Goal: Task Accomplishment & Management: Use online tool/utility

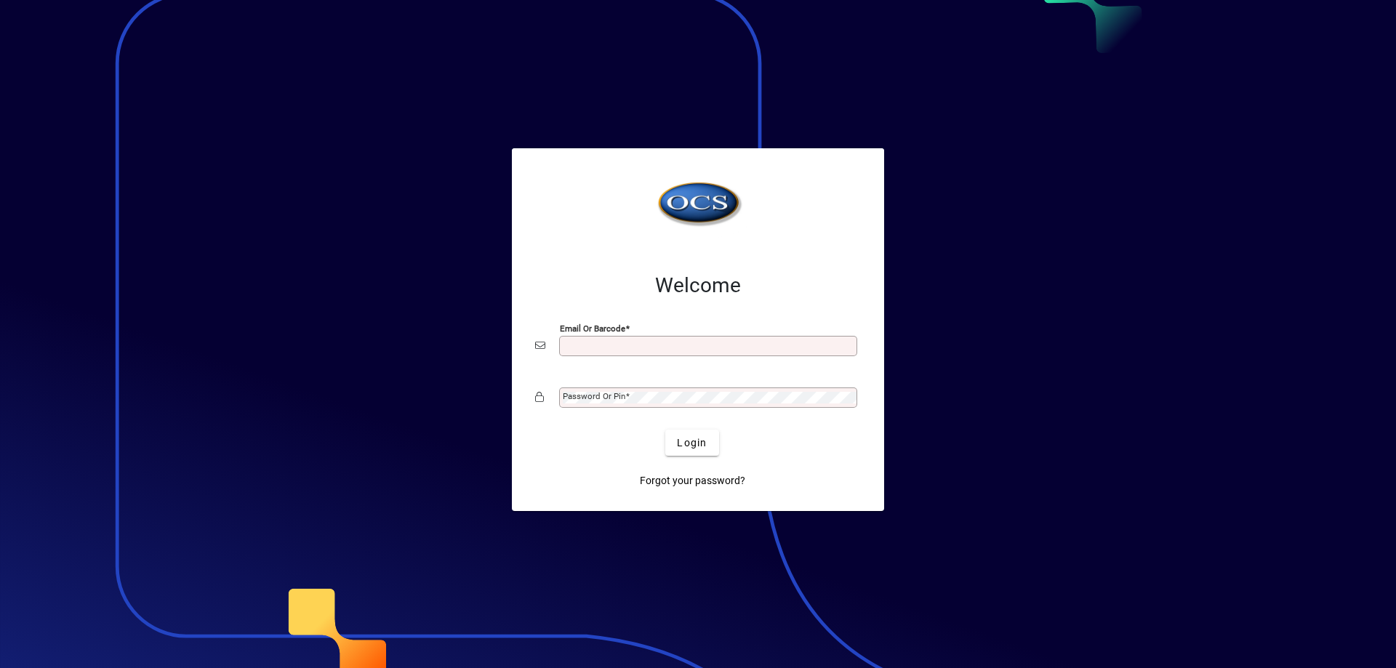
click at [621, 339] on div "Email or Barcode" at bounding box center [708, 346] width 298 height 20
click at [608, 358] on div "Email or Barcode *" at bounding box center [698, 346] width 326 height 28
type input "**********"
click at [604, 396] on mat-label "Password or Pin" at bounding box center [594, 396] width 63 height 10
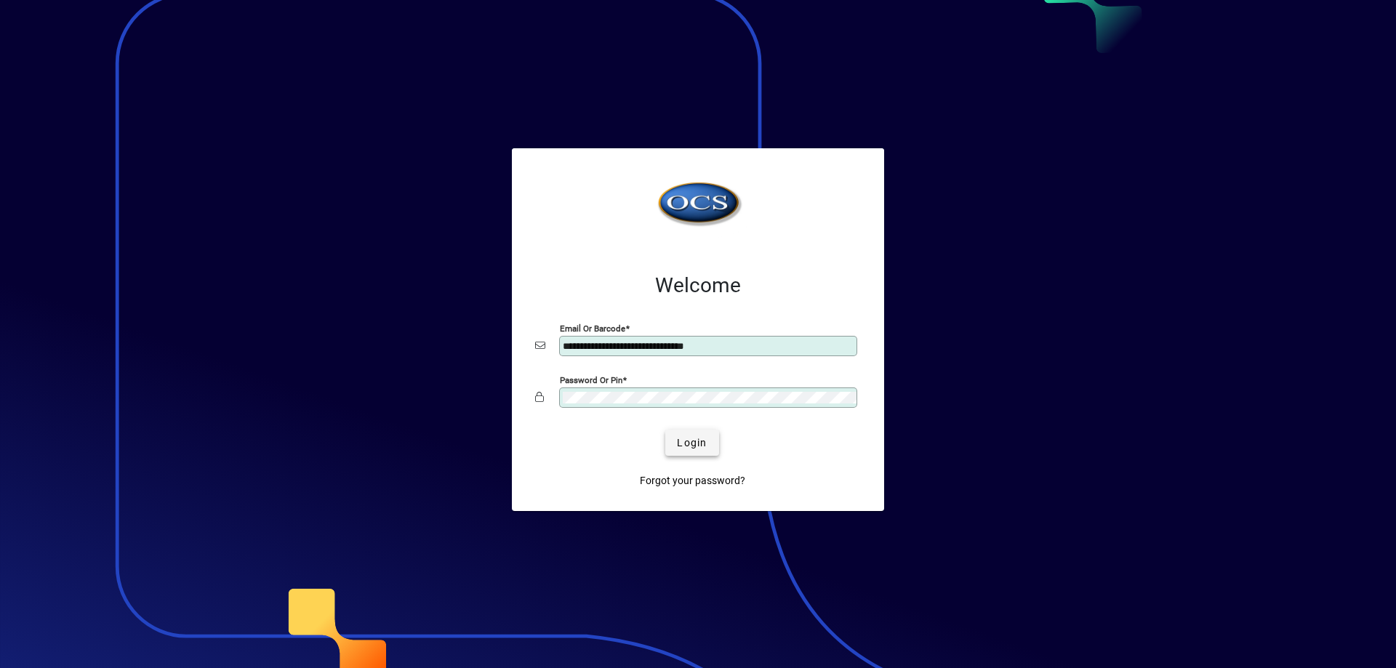
click at [674, 435] on span "submit" at bounding box center [691, 442] width 53 height 35
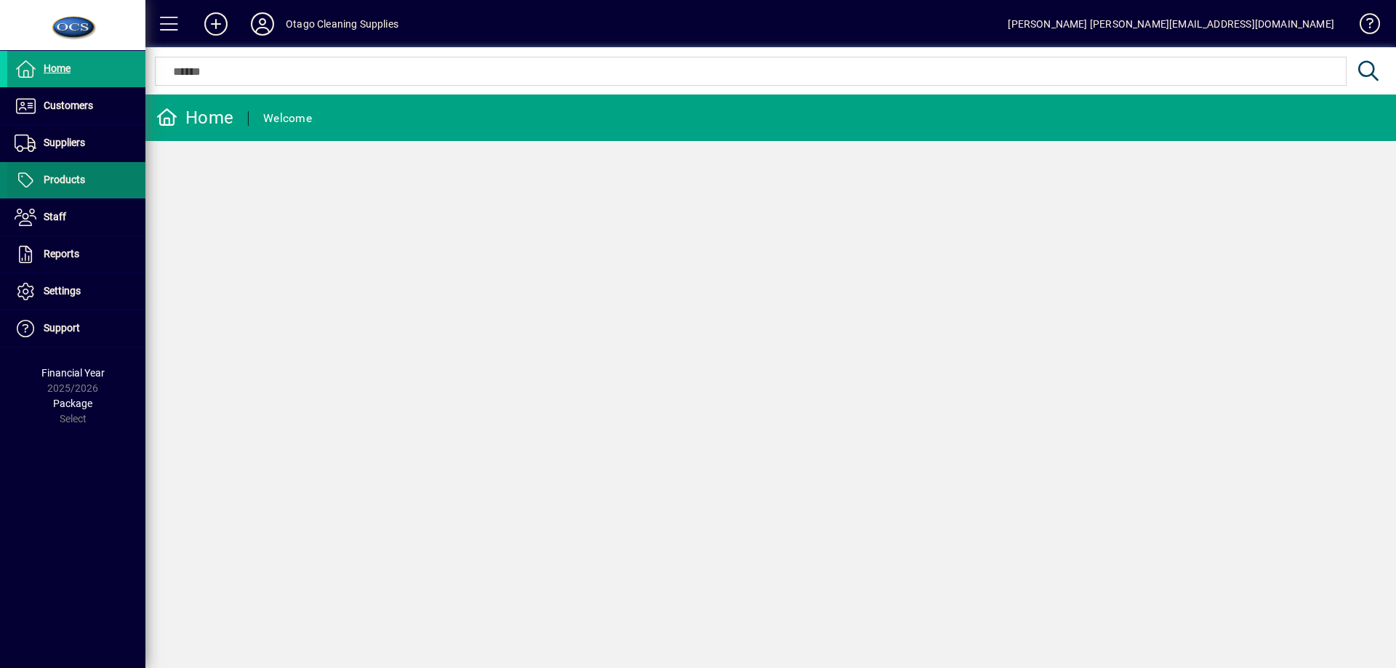
click at [79, 182] on span "Products" at bounding box center [64, 180] width 41 height 12
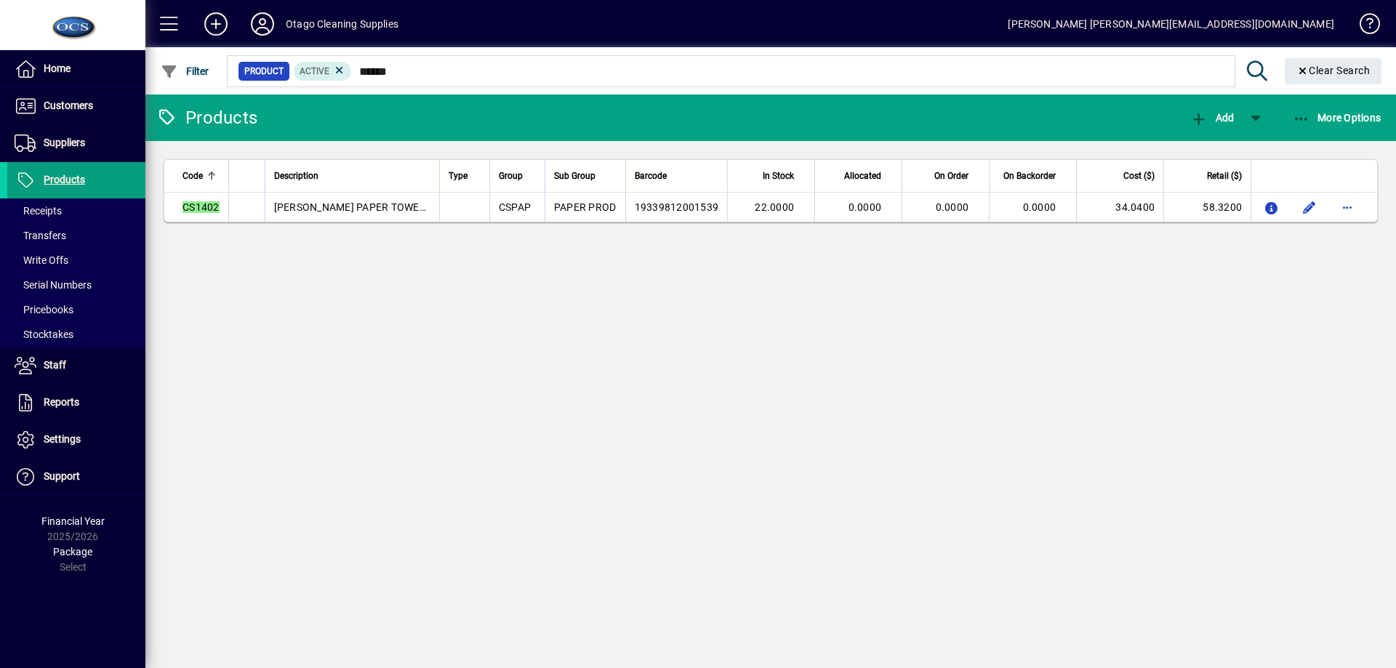
click at [405, 61] on div at bounding box center [850, 55] width 1250 height 16
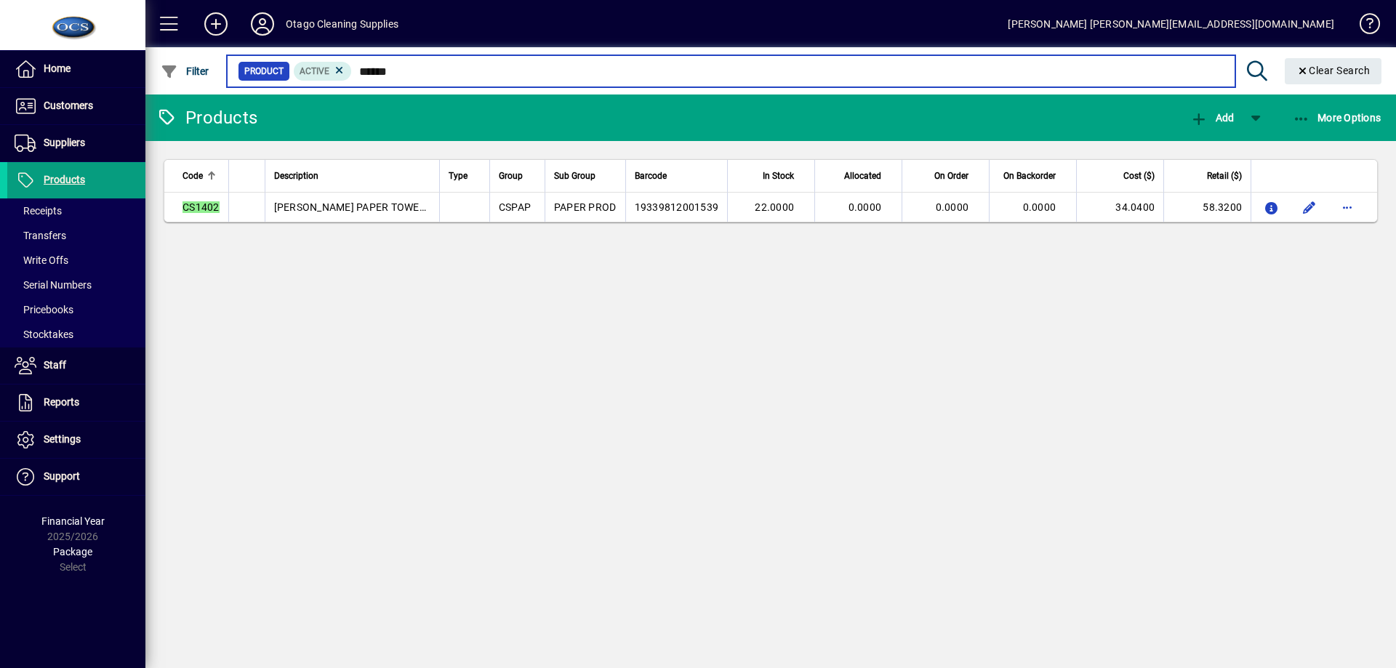
click at [404, 68] on input "******" at bounding box center [787, 71] width 871 height 20
type input "*"
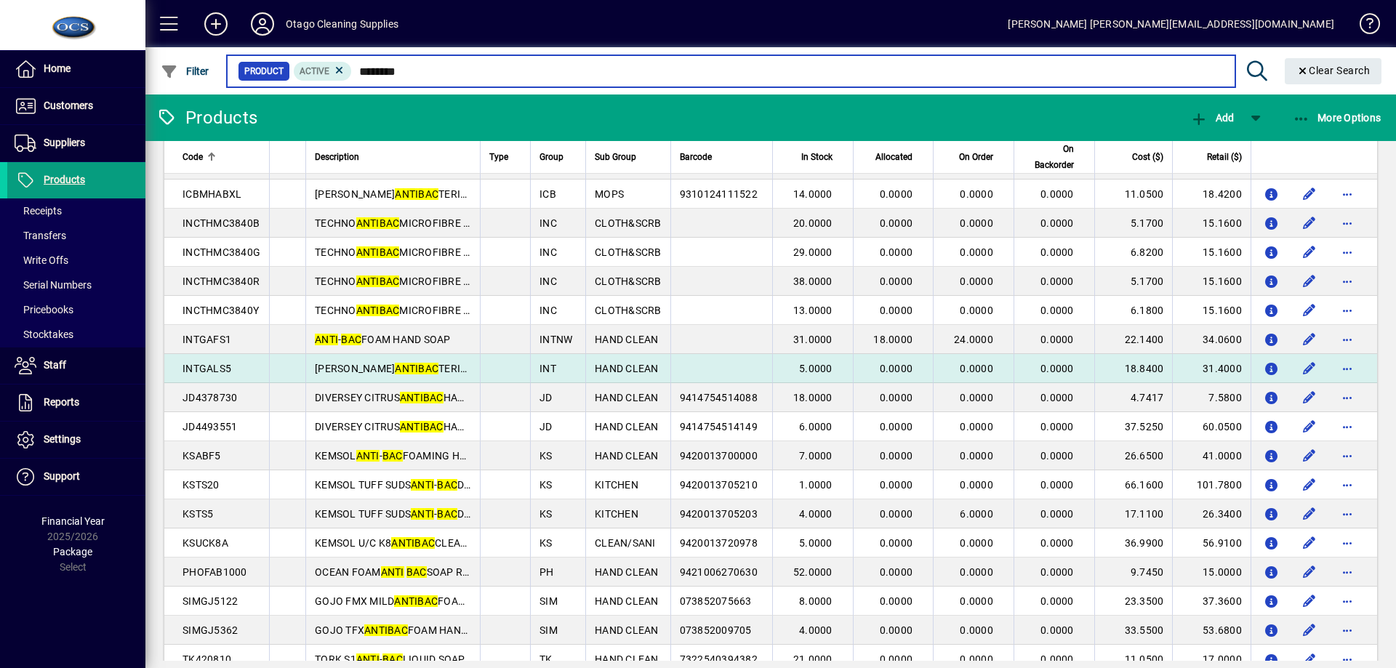
scroll to position [161, 0]
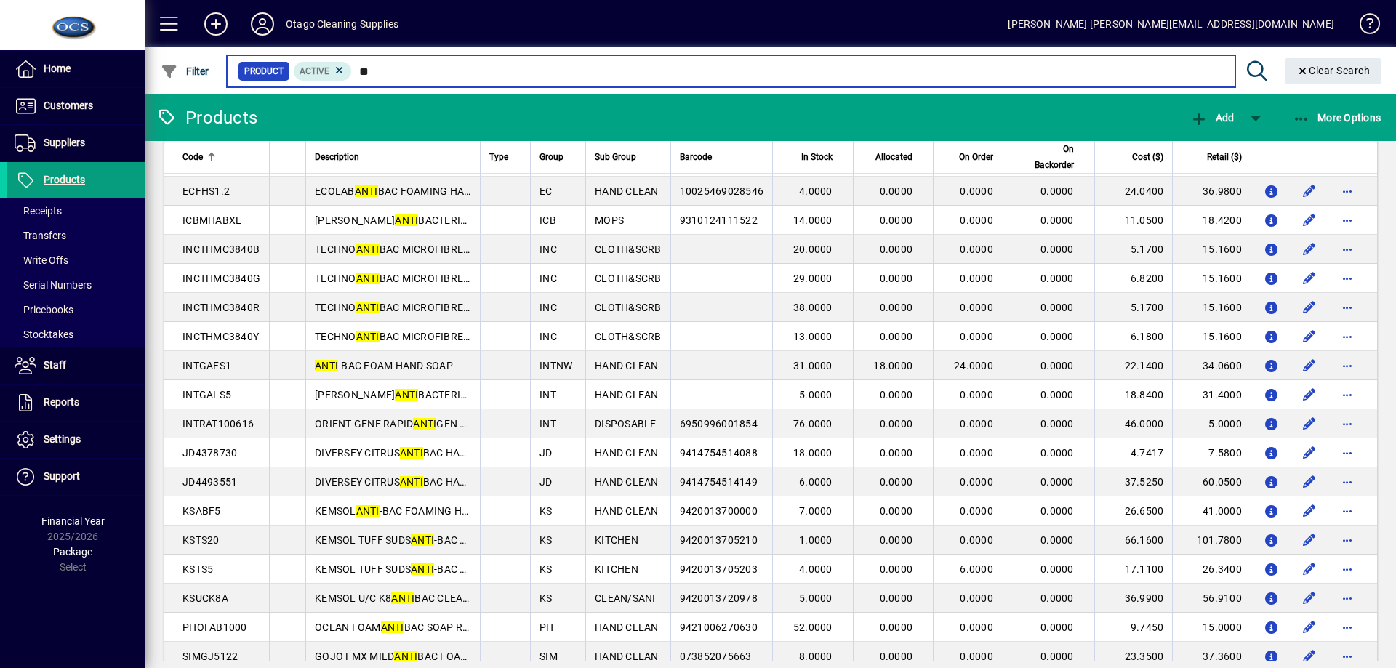
type input "*"
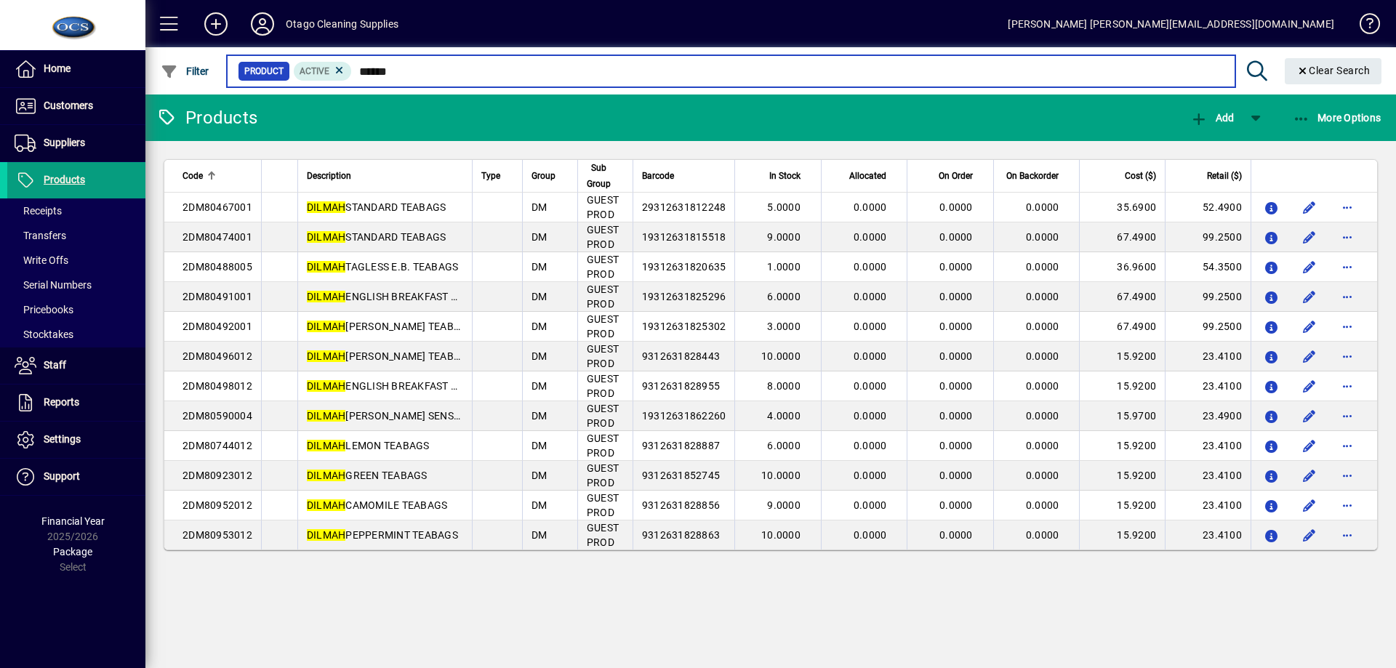
type input "******"
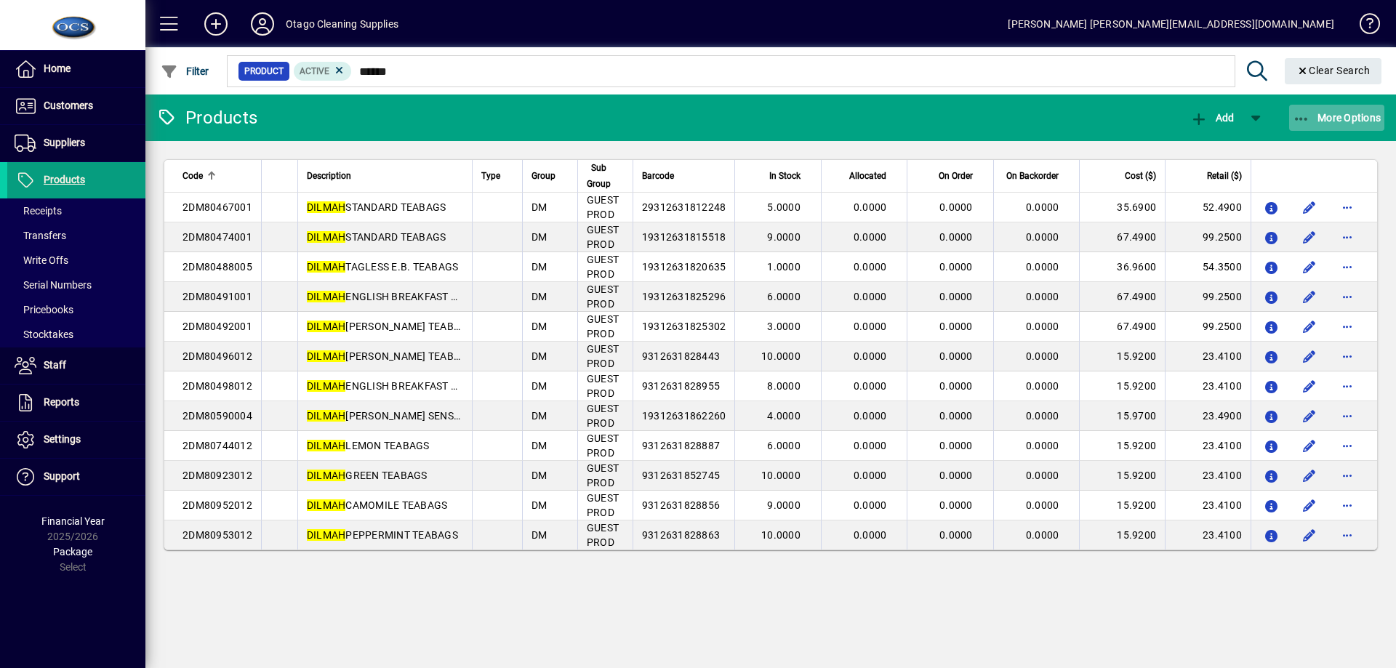
click at [1351, 123] on span "More Options" at bounding box center [1337, 118] width 89 height 12
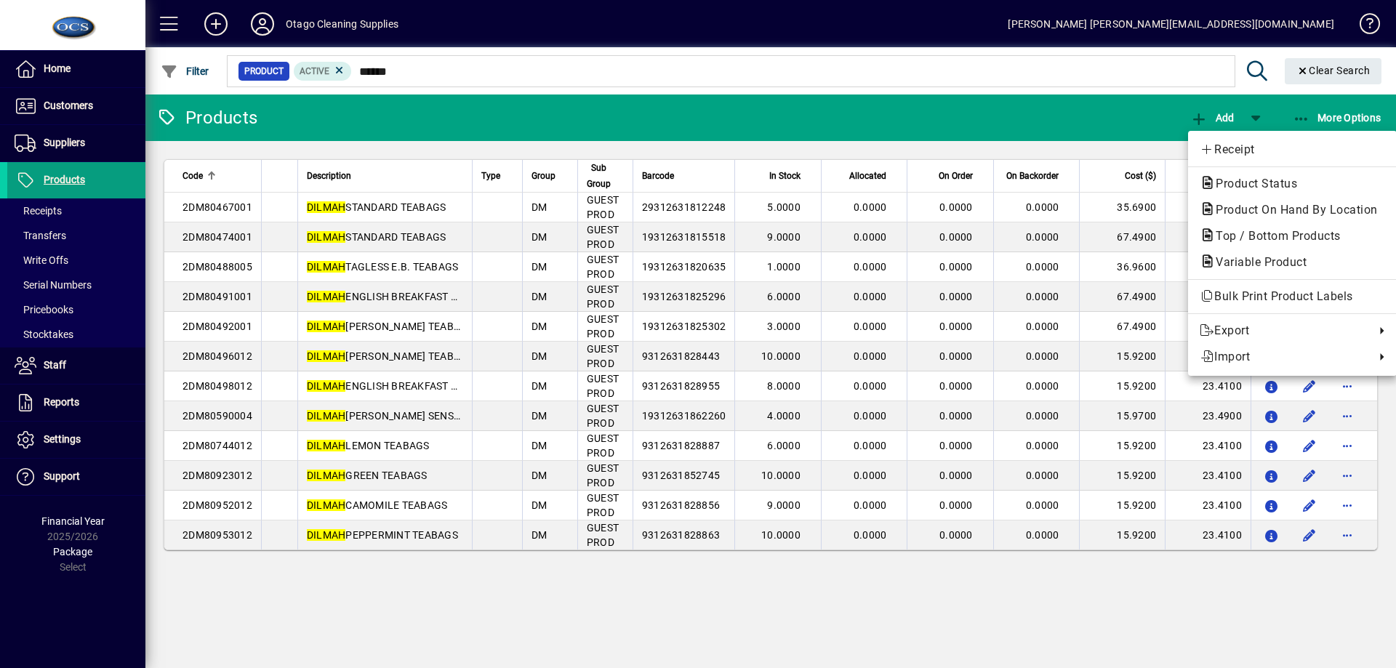
click at [1294, 72] on div at bounding box center [698, 334] width 1396 height 668
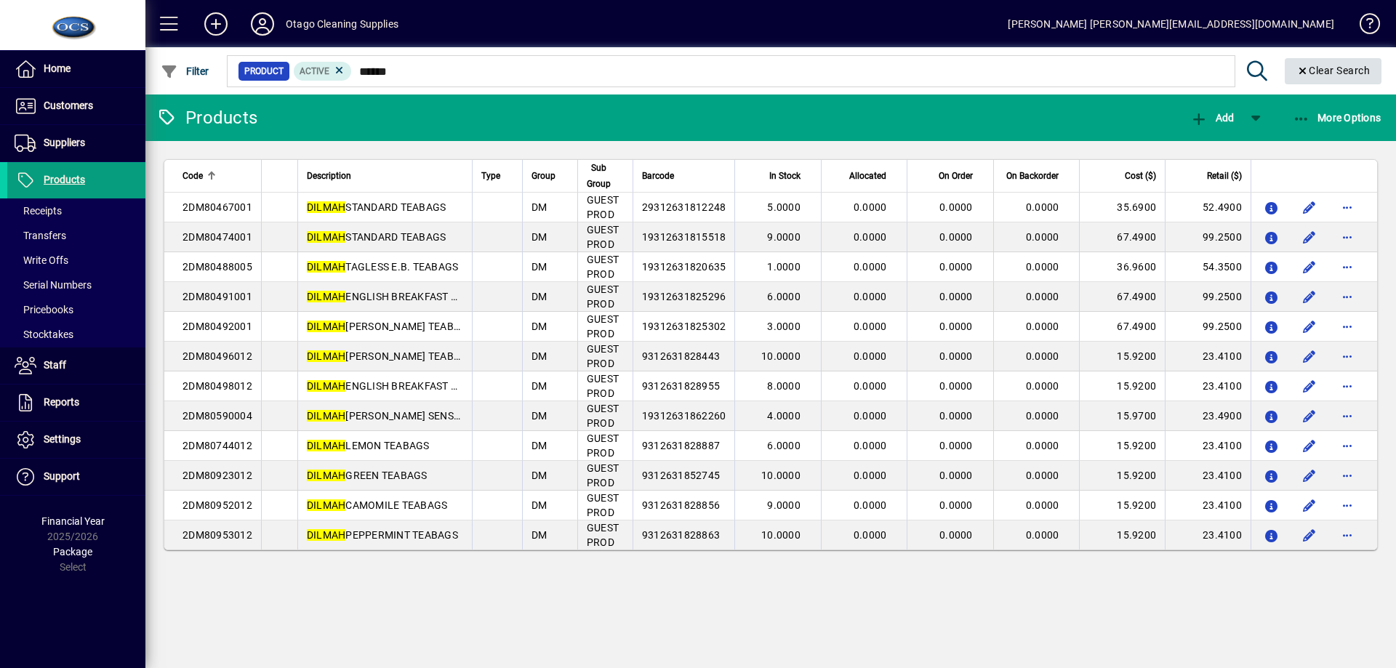
click at [1296, 72] on icon "Clear" at bounding box center [1302, 71] width 13 height 10
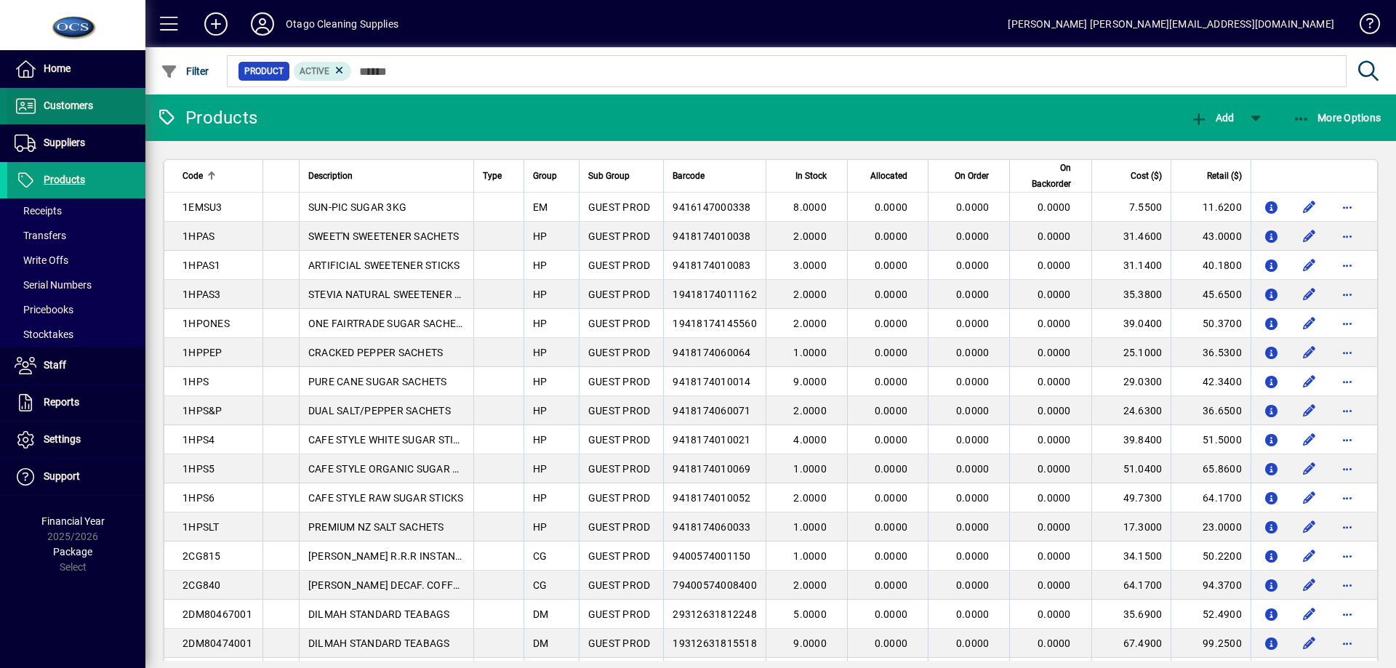
click at [84, 100] on span "Customers" at bounding box center [68, 106] width 49 height 12
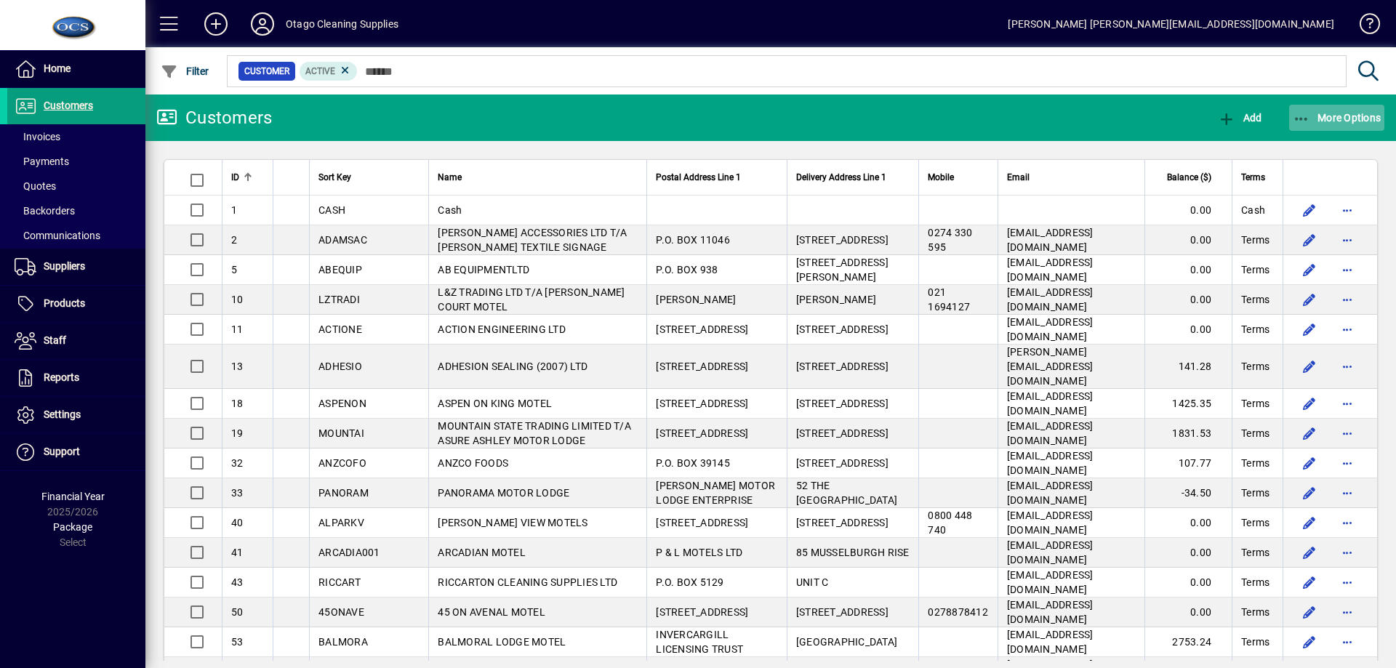
click at [1352, 124] on span "button" at bounding box center [1337, 117] width 96 height 35
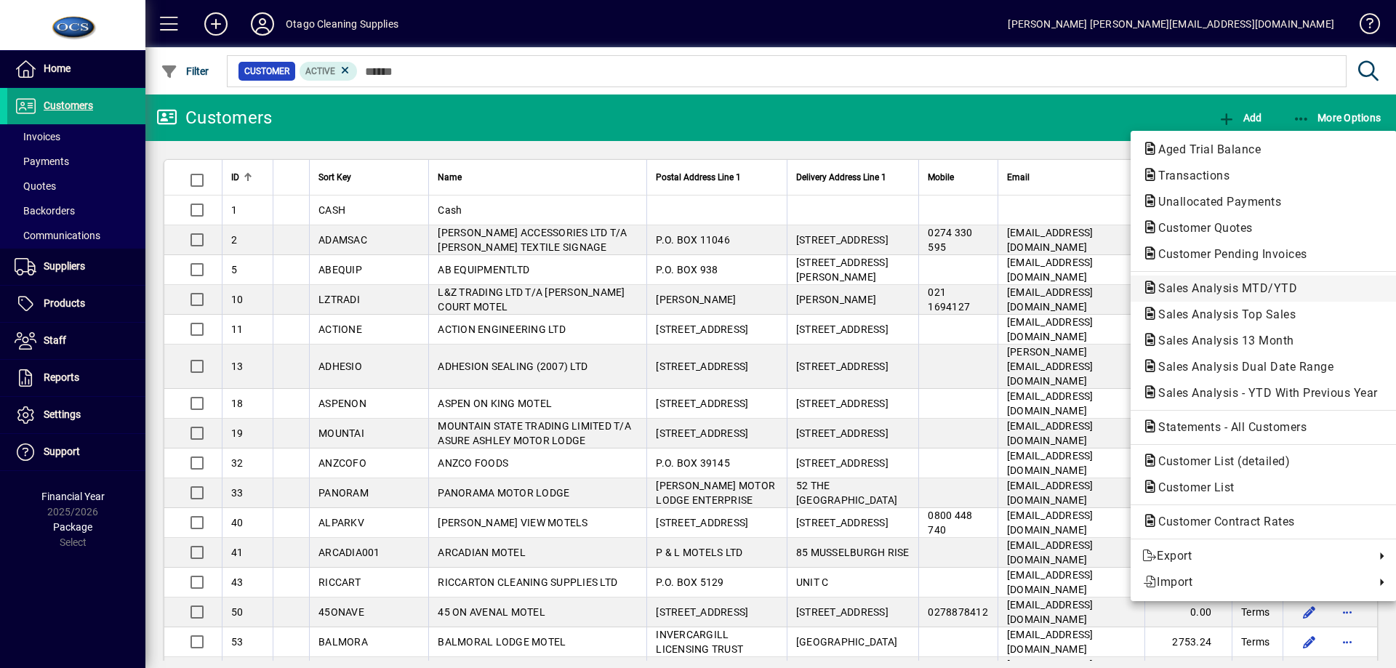
click at [1269, 285] on span "Sales Analysis MTD/YTD" at bounding box center [1223, 288] width 162 height 14
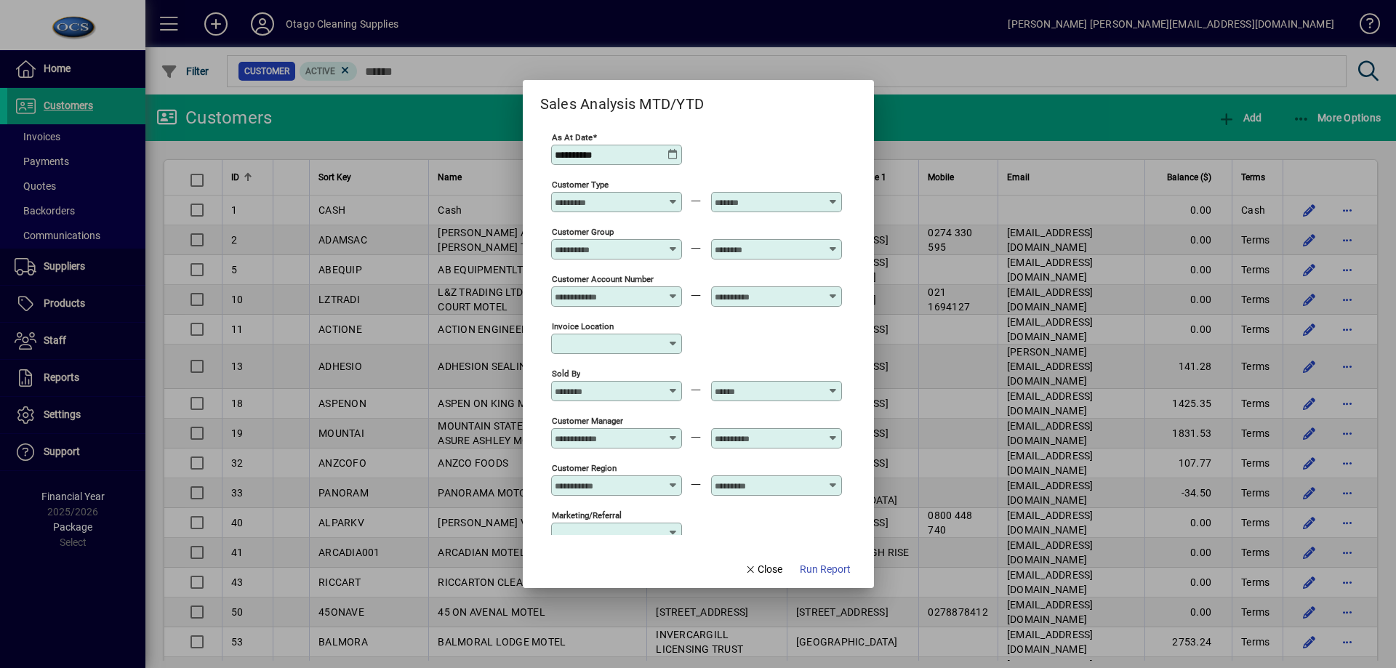
click at [672, 385] on icon at bounding box center [673, 385] width 11 height 0
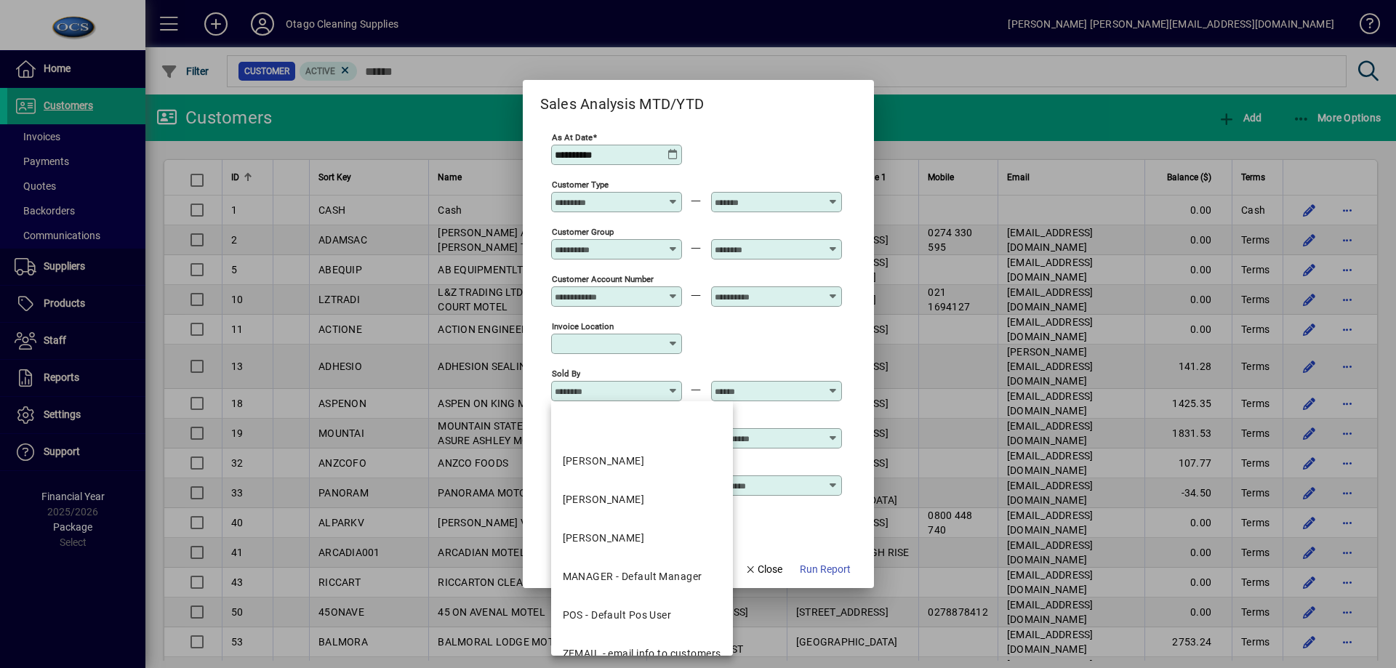
click at [629, 492] on div "[PERSON_NAME]" at bounding box center [604, 499] width 82 height 15
type input "**********"
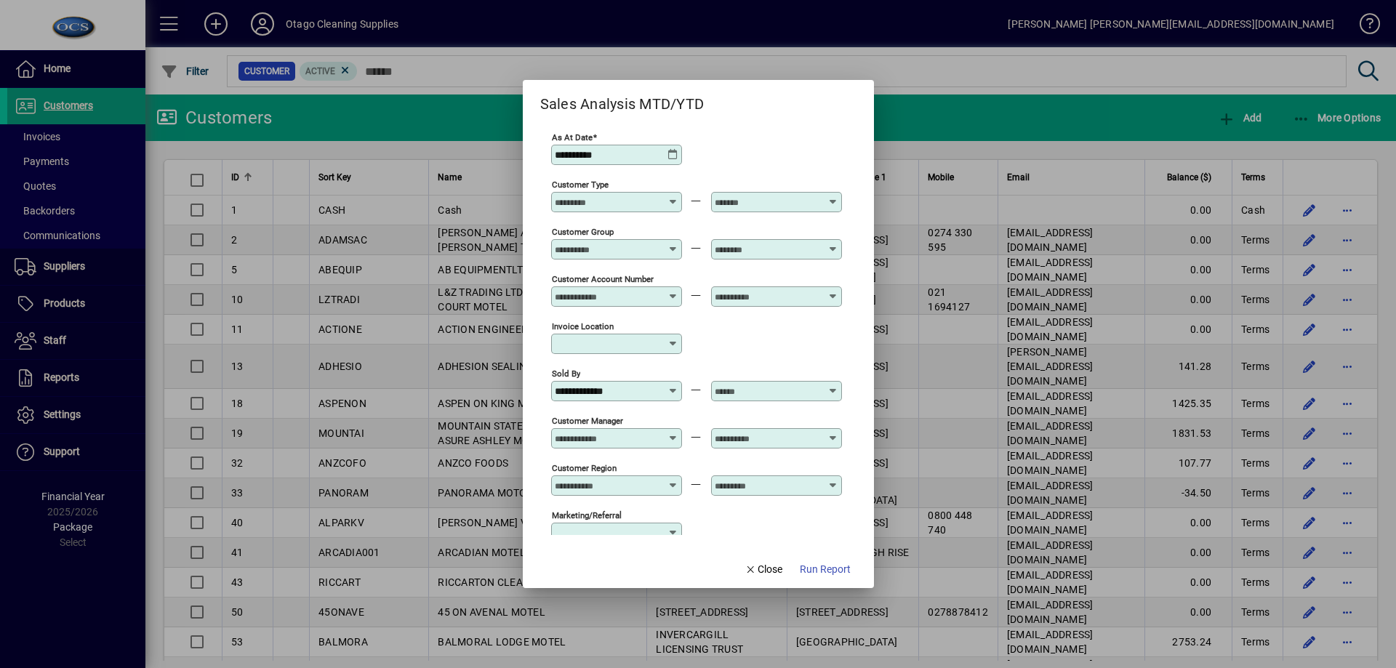
click at [834, 385] on icon at bounding box center [833, 385] width 11 height 0
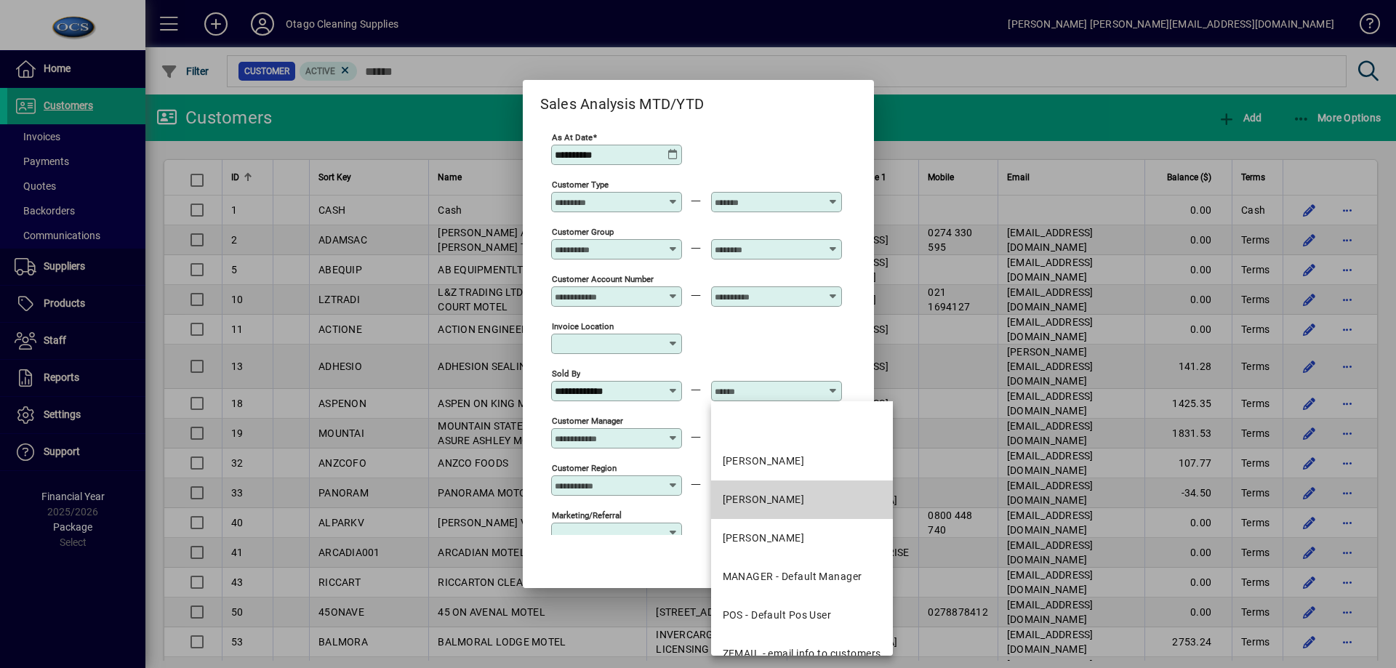
click at [760, 491] on mat-option "[PERSON_NAME]" at bounding box center [802, 500] width 182 height 39
type input "**********"
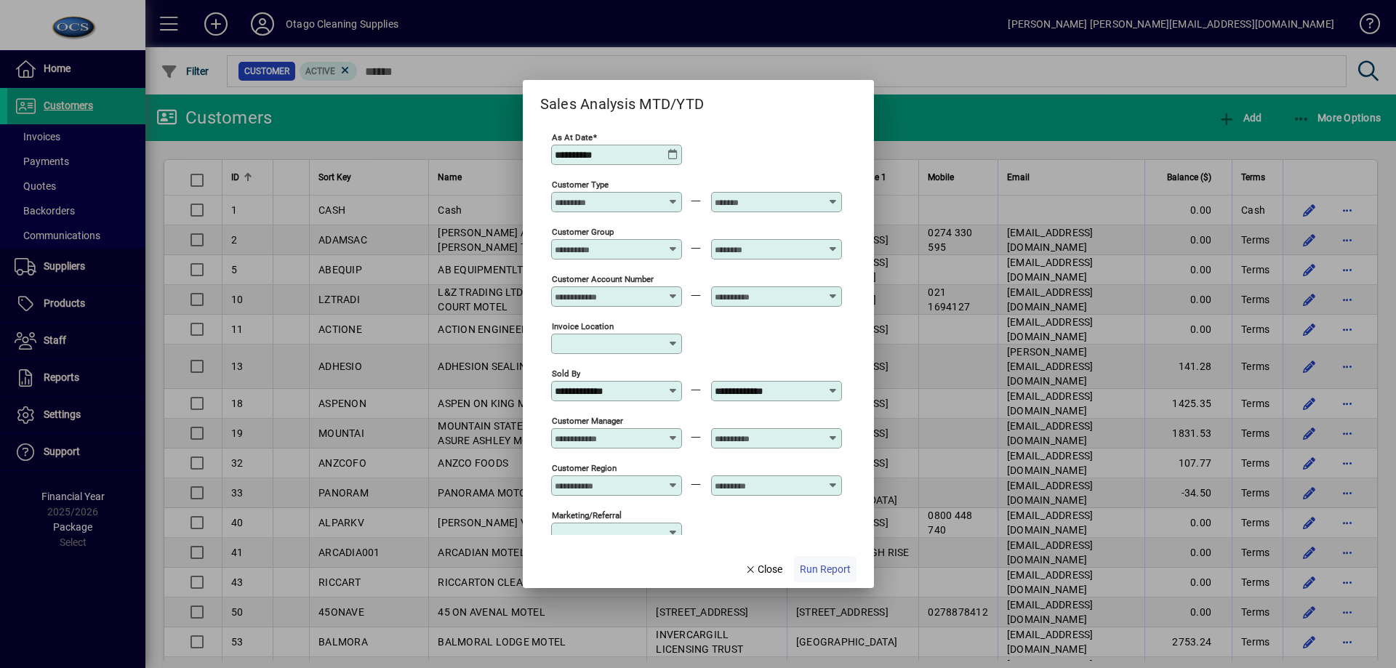
click at [825, 568] on span "Run Report" at bounding box center [825, 569] width 51 height 15
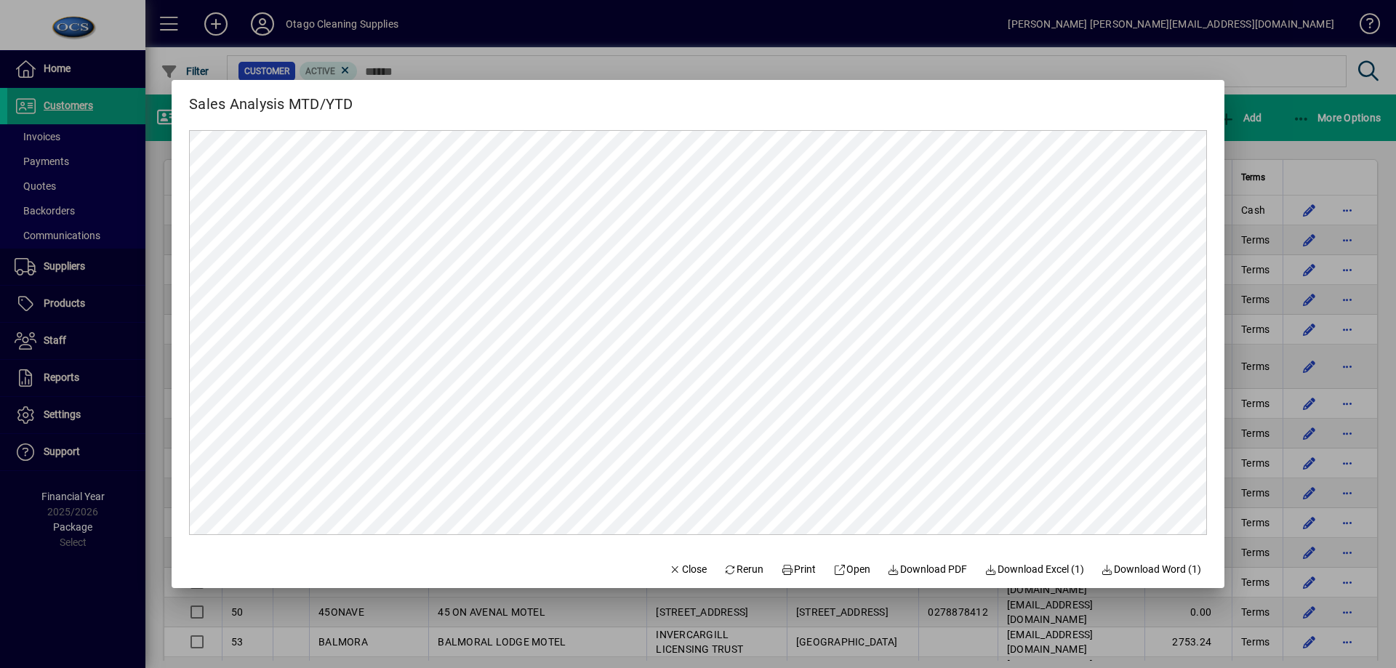
click at [1269, 137] on div at bounding box center [698, 334] width 1396 height 668
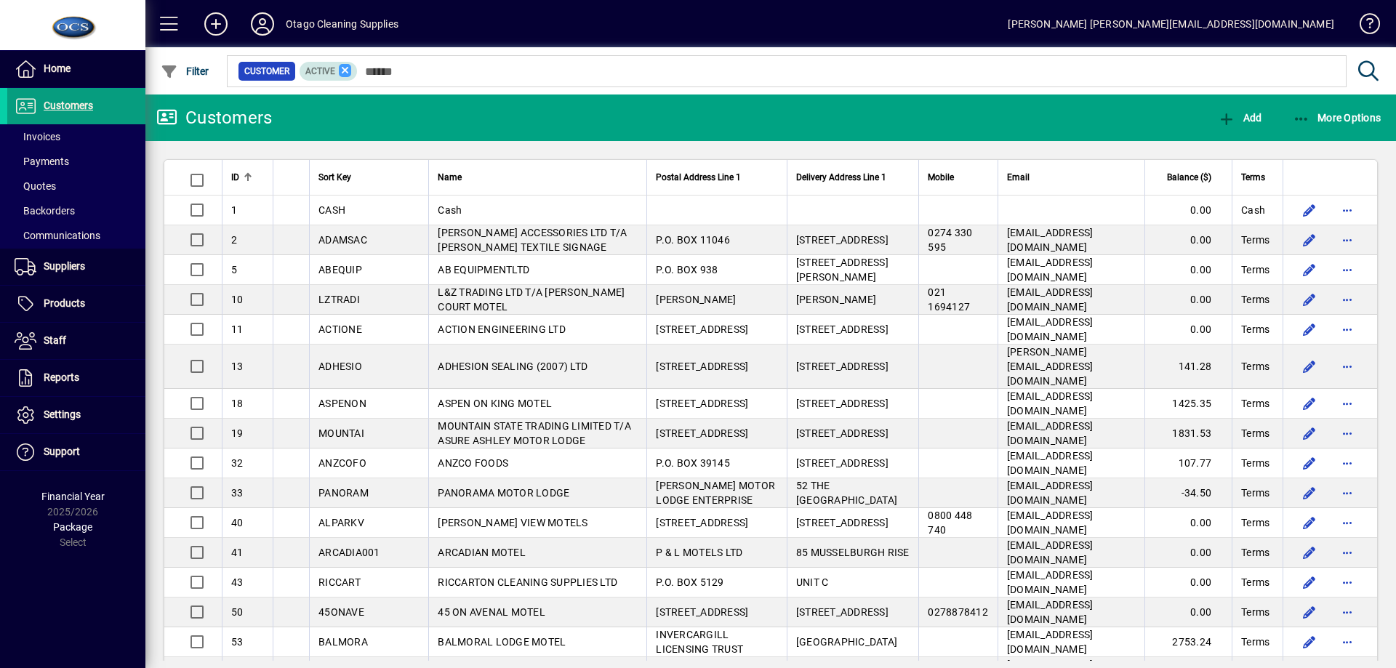
click at [350, 73] on icon at bounding box center [345, 70] width 13 height 13
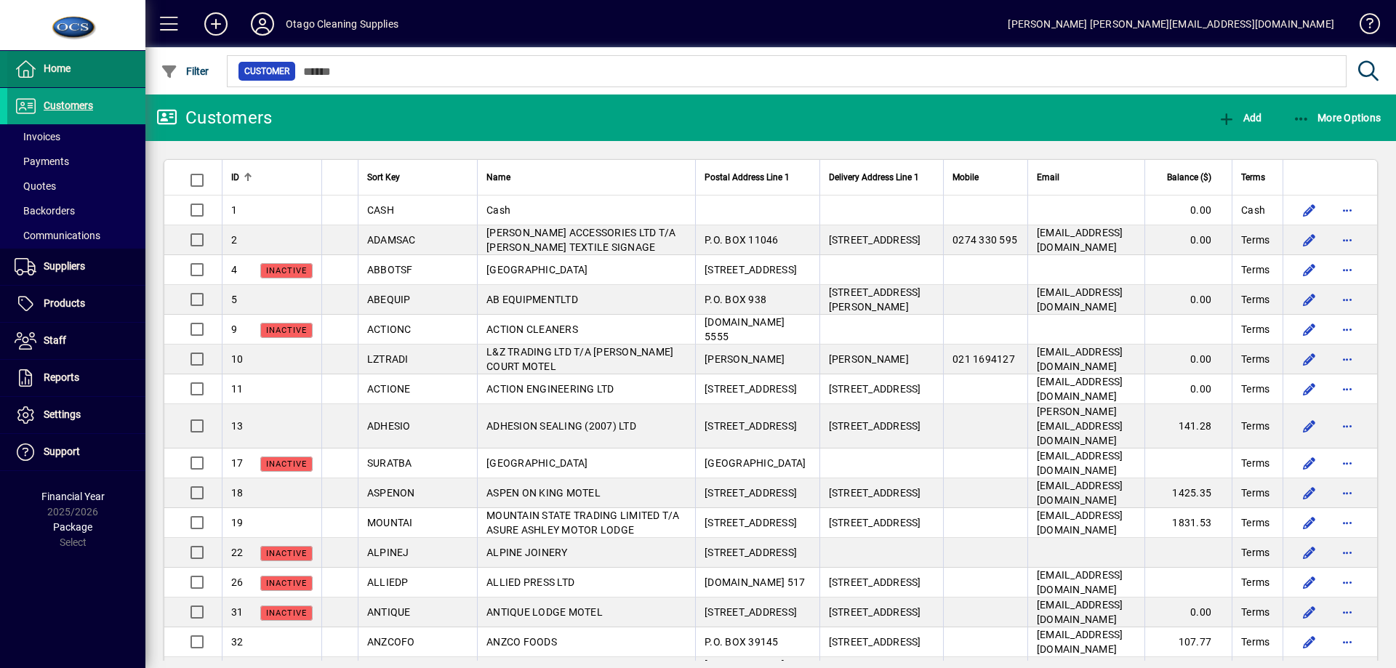
click at [81, 61] on span at bounding box center [76, 69] width 138 height 35
